Goal: Task Accomplishment & Management: Use online tool/utility

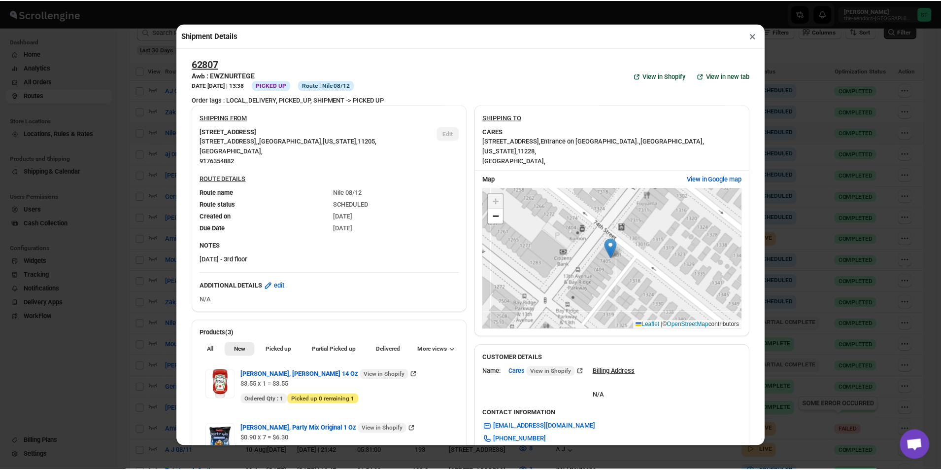
scroll to position [295, 0]
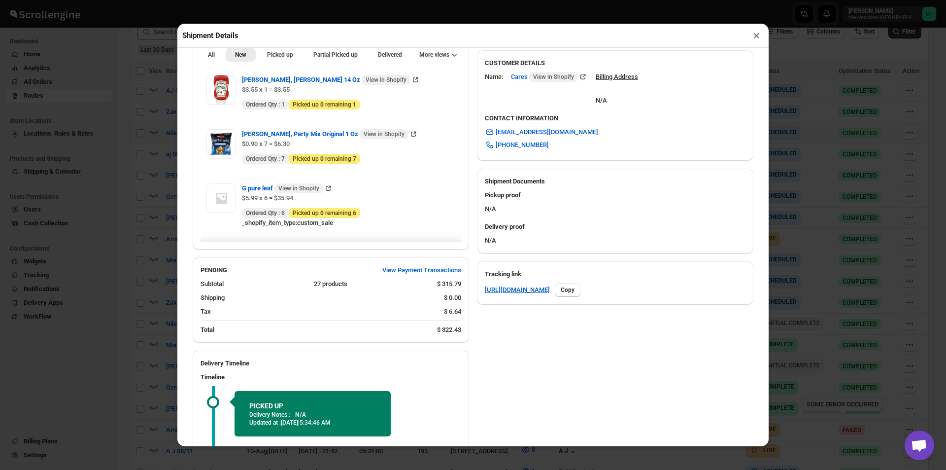
click at [756, 42] on button "×" at bounding box center [757, 36] width 14 height 14
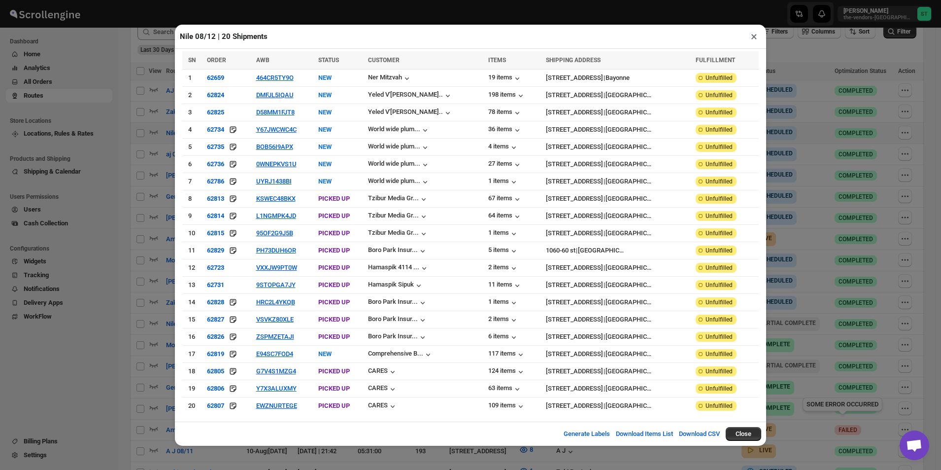
click at [757, 43] on button "×" at bounding box center [754, 37] width 14 height 14
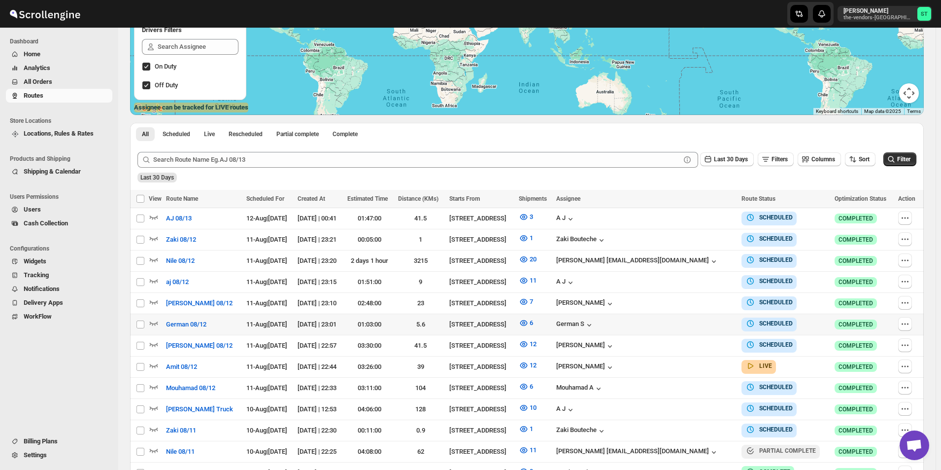
scroll to position [197, 0]
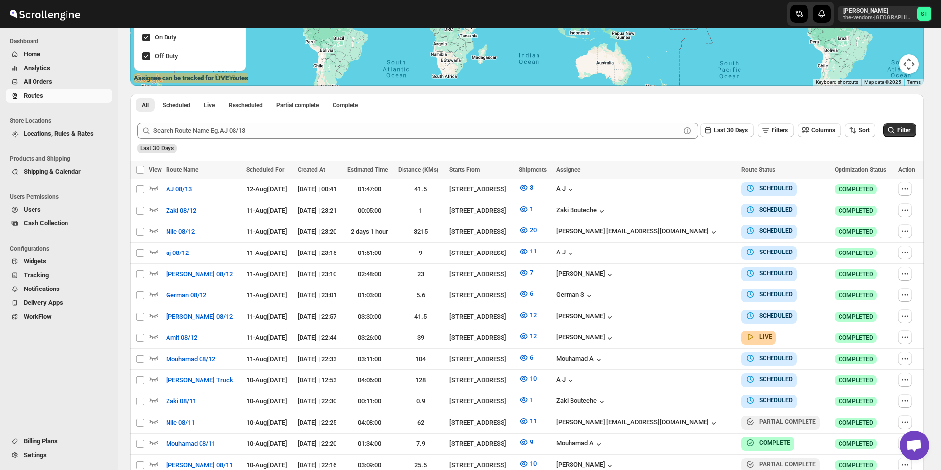
click at [62, 84] on span "All Orders" at bounding box center [67, 82] width 87 height 10
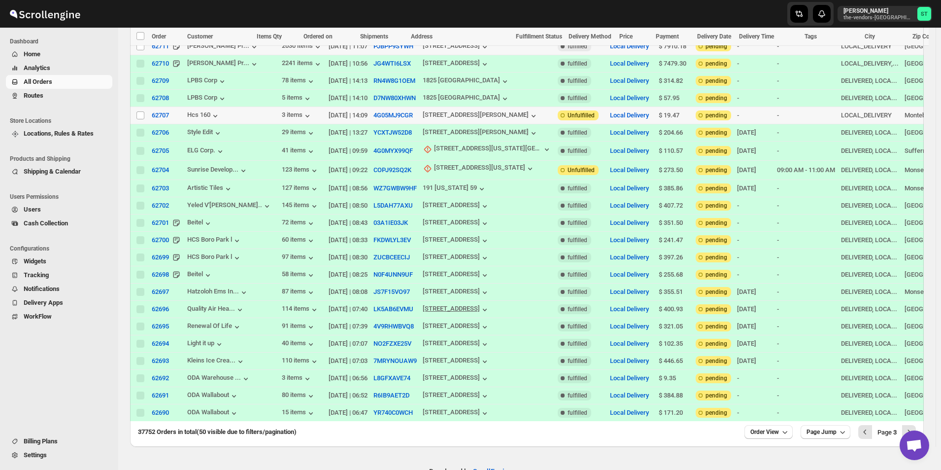
scroll to position [596, 0]
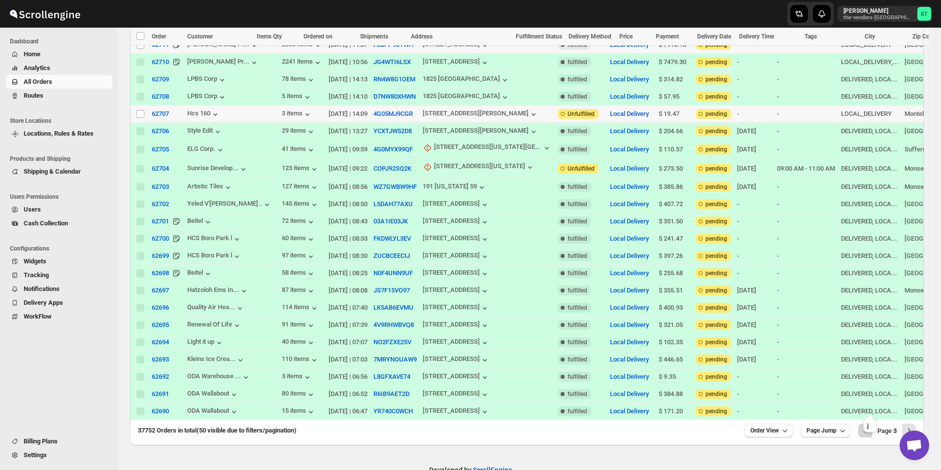
click at [870, 425] on icon "Previous" at bounding box center [865, 430] width 10 height 10
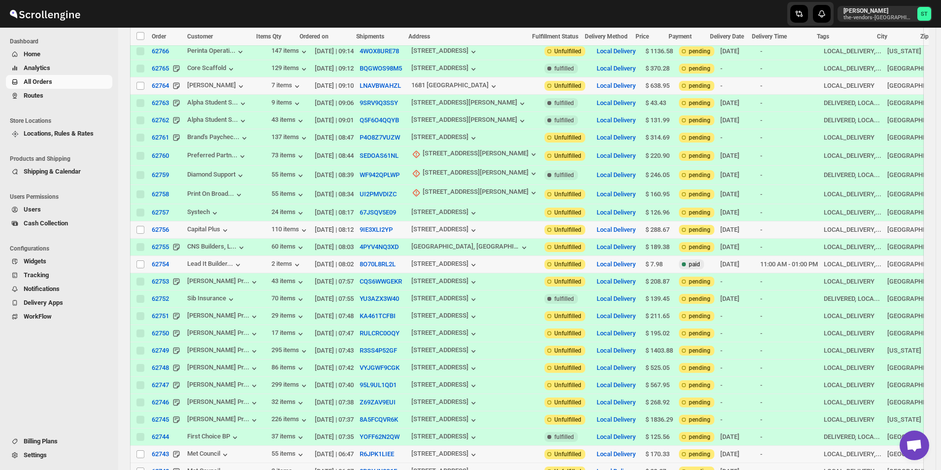
scroll to position [602, 0]
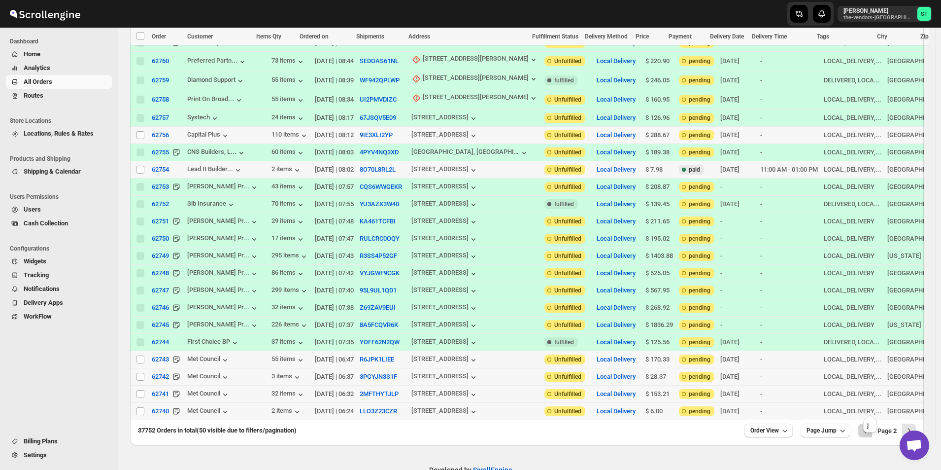
click at [864, 423] on button "Previous" at bounding box center [865, 430] width 14 height 14
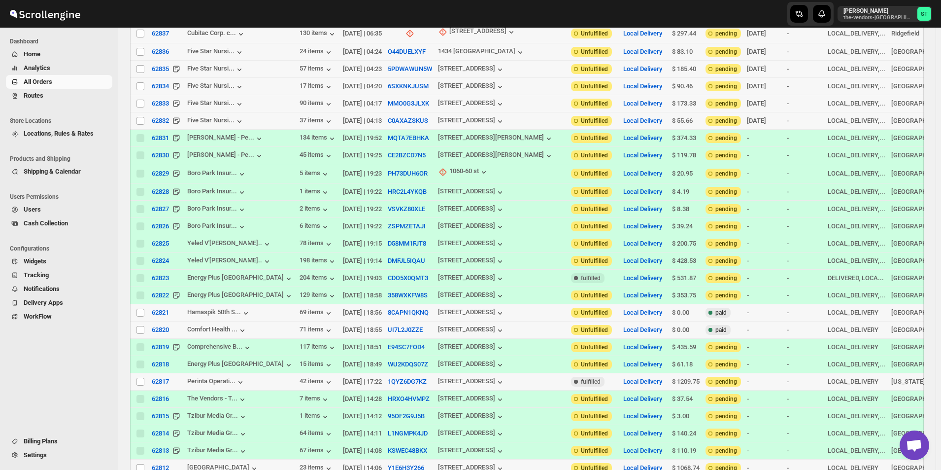
scroll to position [0, 0]
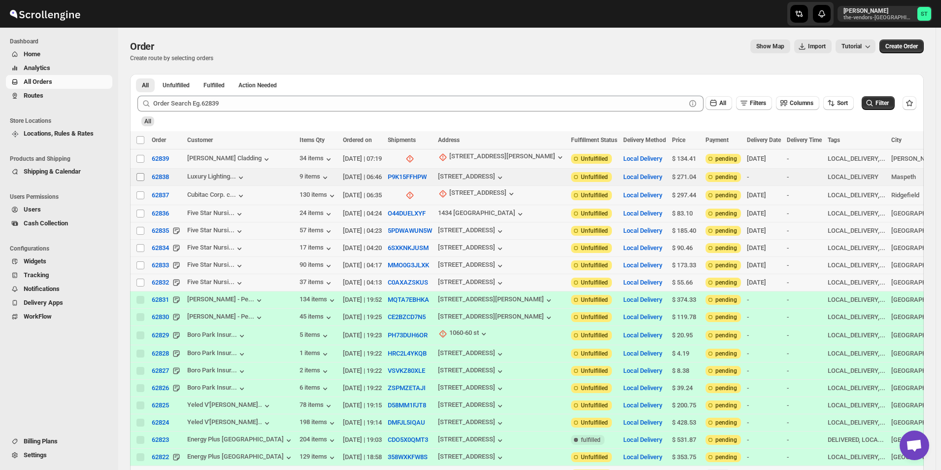
click at [141, 174] on input "Select order" at bounding box center [141, 177] width 8 height 8
checkbox input "true"
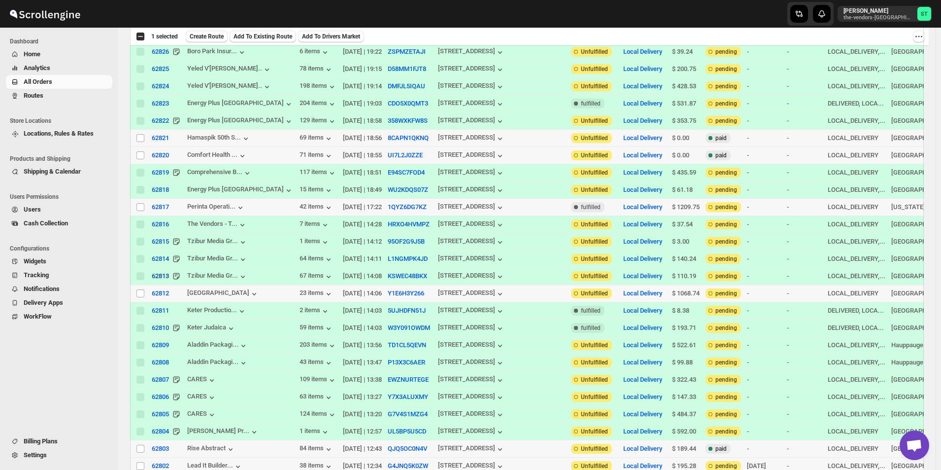
scroll to position [345, 0]
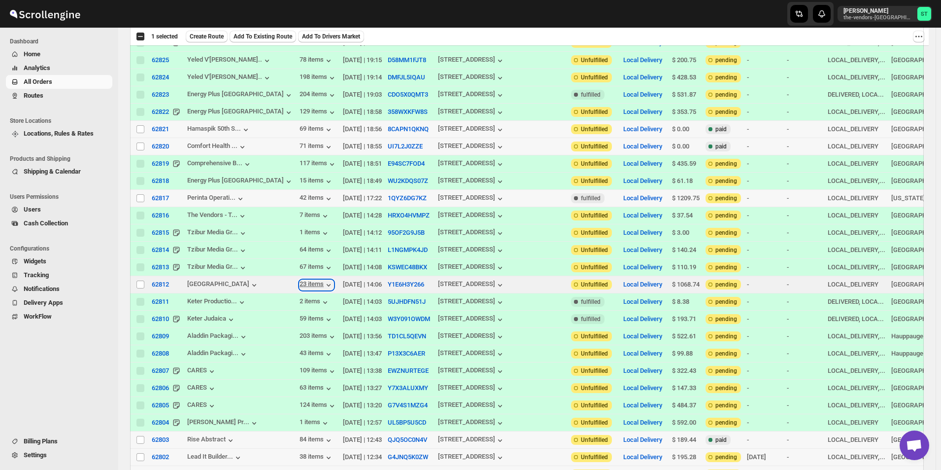
click at [300, 280] on div "23 items" at bounding box center [317, 285] width 34 height 10
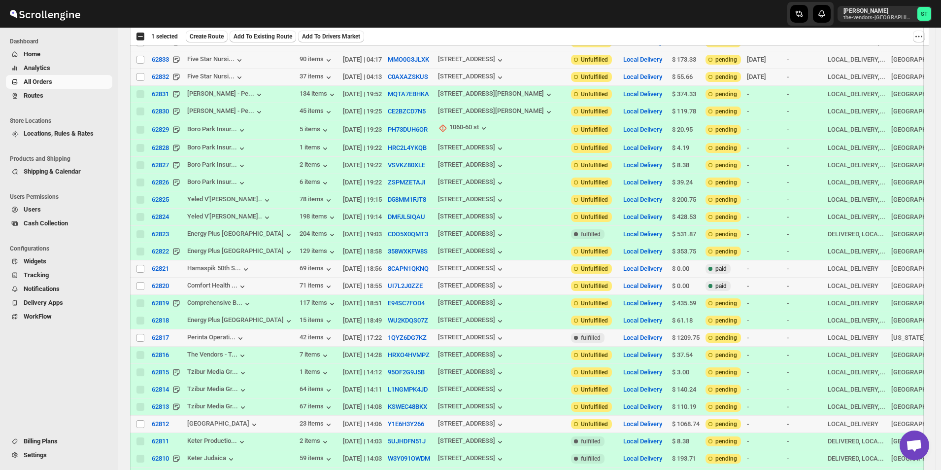
scroll to position [304, 0]
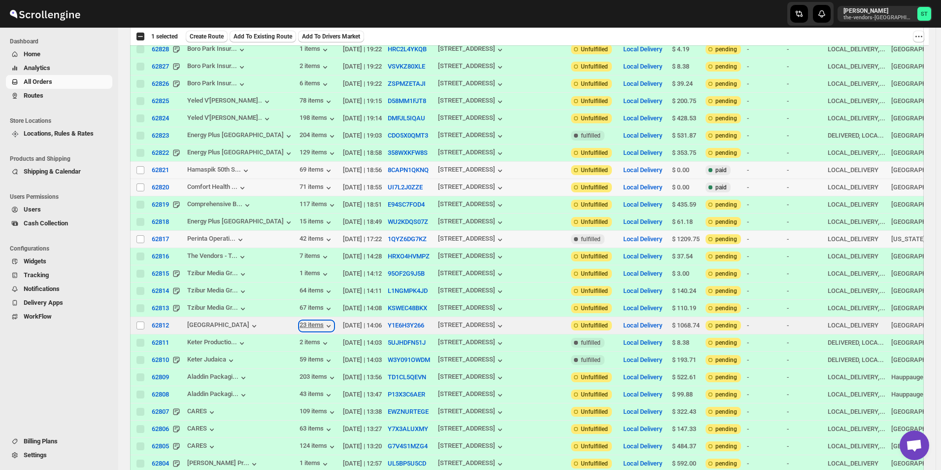
click at [300, 321] on div "23 items" at bounding box center [317, 326] width 34 height 10
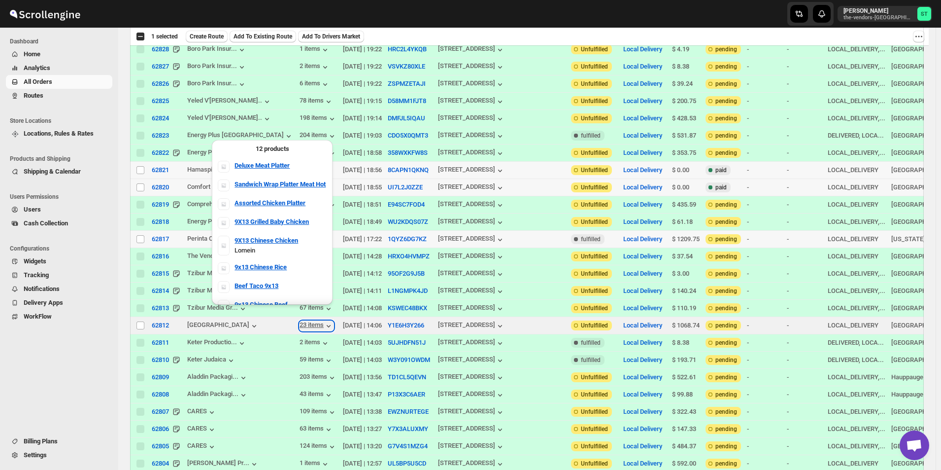
click at [300, 321] on div "23 items" at bounding box center [317, 326] width 34 height 10
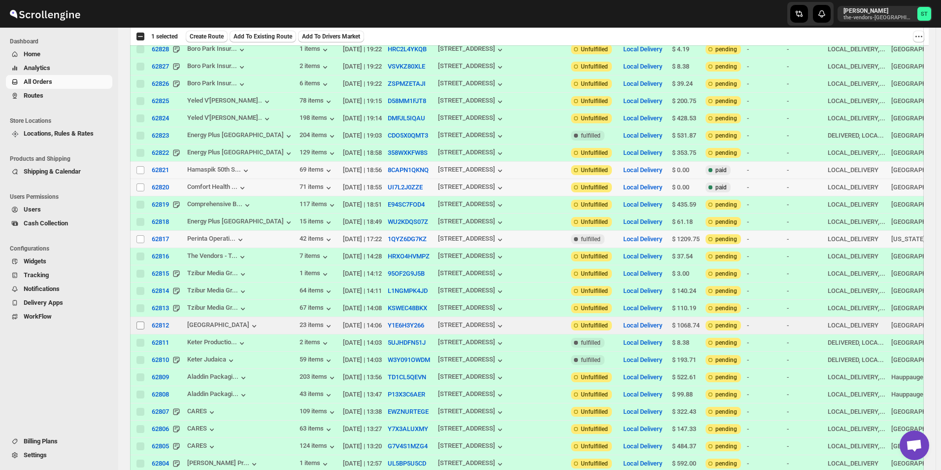
click at [141, 321] on input "Select order" at bounding box center [141, 325] width 8 height 8
checkbox input "true"
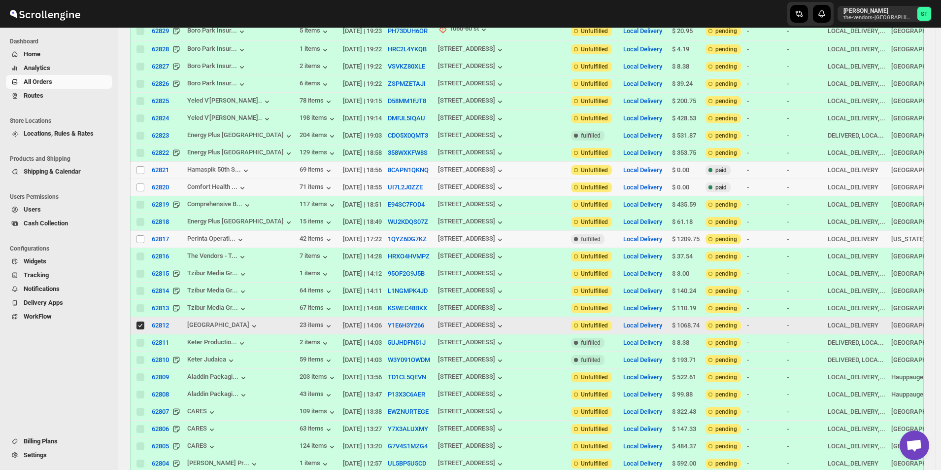
scroll to position [0, 0]
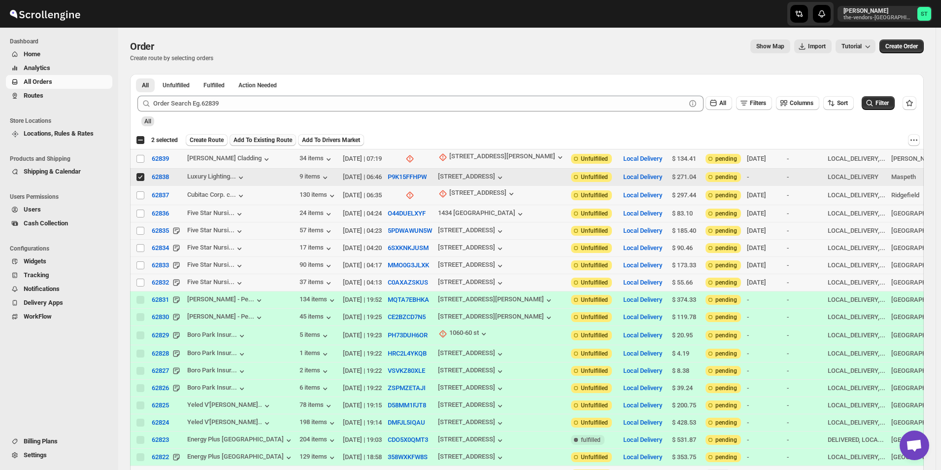
click at [254, 139] on span "Add To Existing Route" at bounding box center [263, 140] width 59 height 8
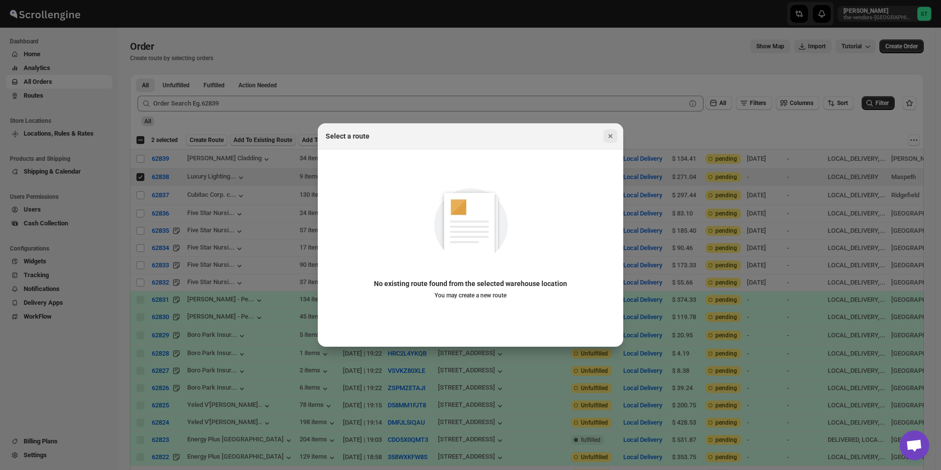
click at [611, 127] on div "Select a route No existing route found from the selected warehouse location You…" at bounding box center [471, 234] width 306 height 223
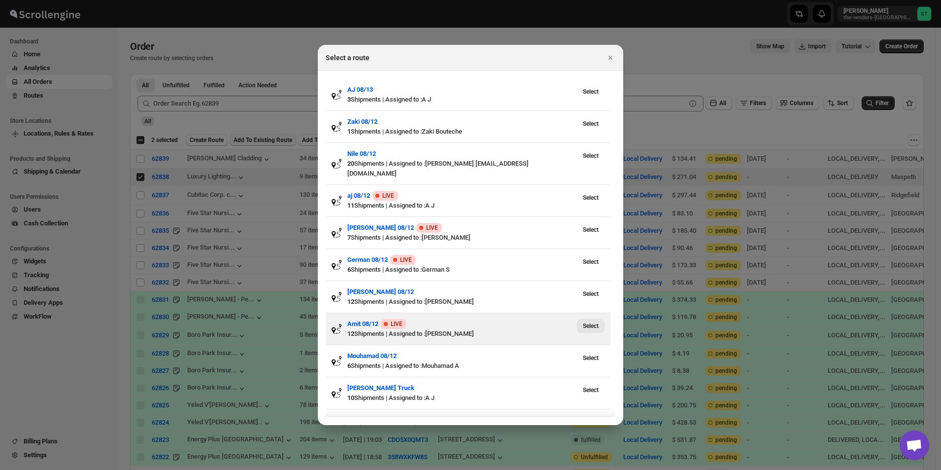
click at [585, 322] on span "Select" at bounding box center [591, 326] width 16 height 8
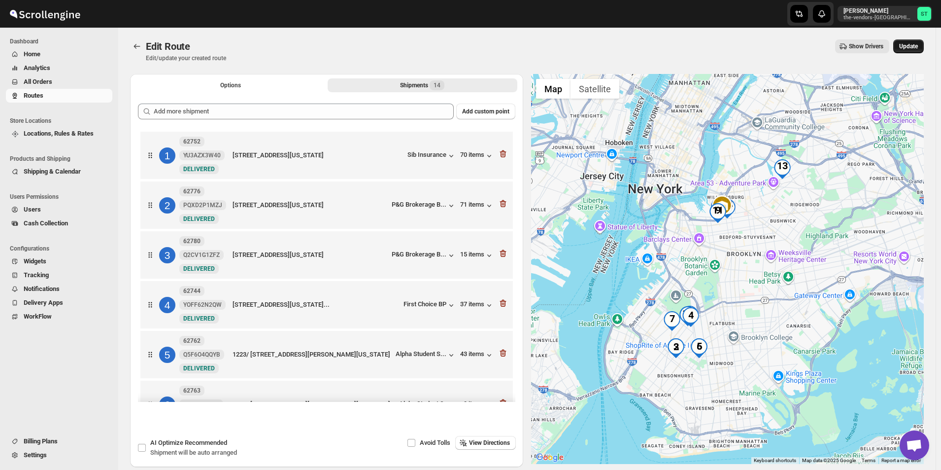
click at [907, 46] on span "Update" at bounding box center [908, 46] width 19 height 8
